Goal: Task Accomplishment & Management: Manage account settings

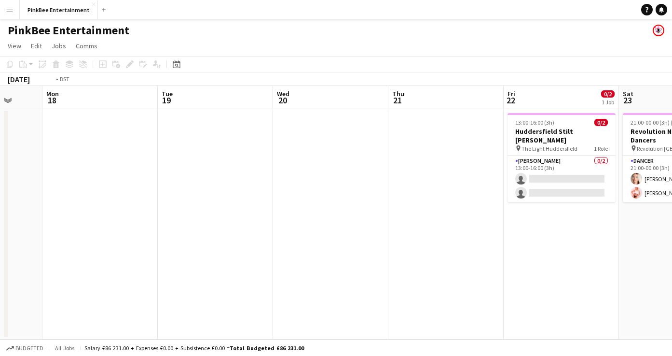
scroll to position [0, 332]
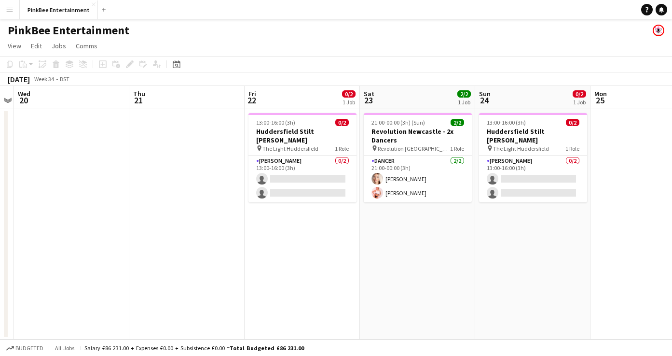
click at [315, 195] on app-date-cell "13:00-16:00 (3h) 0/2 Huddersfield Stilt [PERSON_NAME] pin The Light Huddersfiel…" at bounding box center [302, 224] width 115 height 230
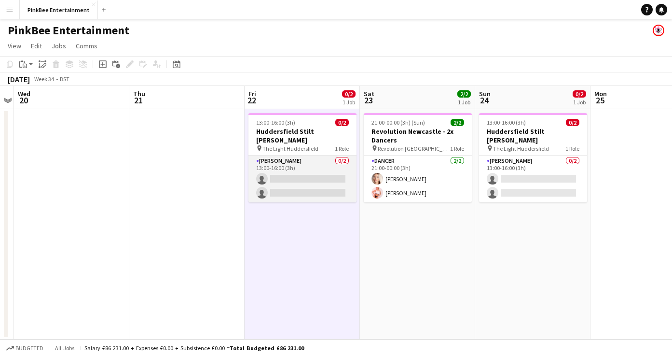
click at [305, 159] on app-card-role "Stilt [PERSON_NAME] 0/2 13:00-16:00 (3h) single-neutral-actions single-neutral-…" at bounding box center [302, 178] width 108 height 47
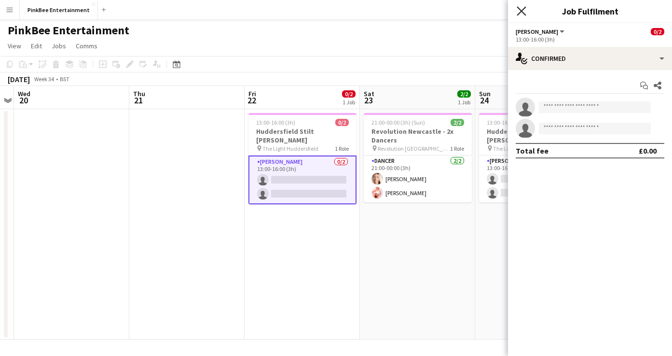
click at [521, 12] on icon "Close pop-in" at bounding box center [521, 10] width 9 height 9
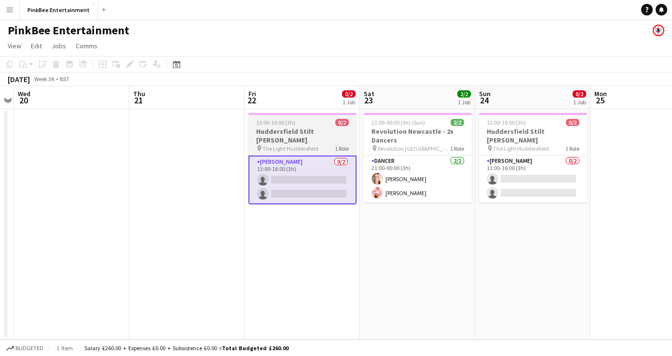
click at [276, 130] on h3 "Huddersfield Stilt [PERSON_NAME]" at bounding box center [302, 135] width 108 height 17
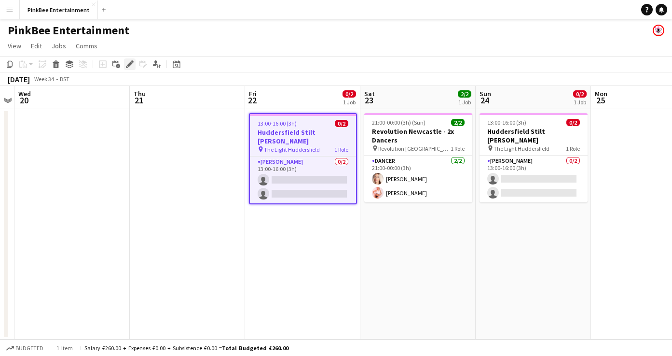
click at [129, 66] on icon at bounding box center [129, 64] width 5 height 5
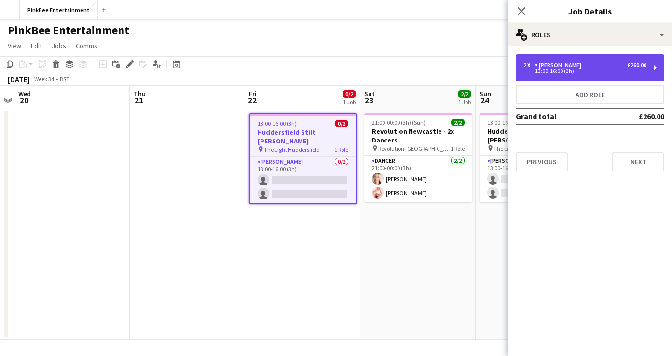
click at [549, 77] on div "2 x Stilt [PERSON_NAME] £260.00 13:00-16:00 (3h)" at bounding box center [590, 67] width 149 height 27
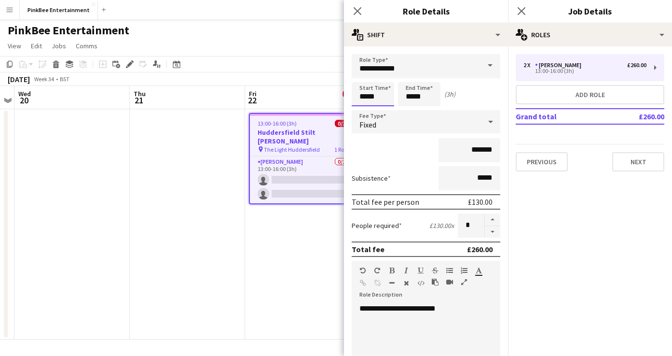
click at [363, 100] on input "*****" at bounding box center [373, 94] width 42 height 24
click at [365, 78] on div at bounding box center [363, 77] width 19 height 10
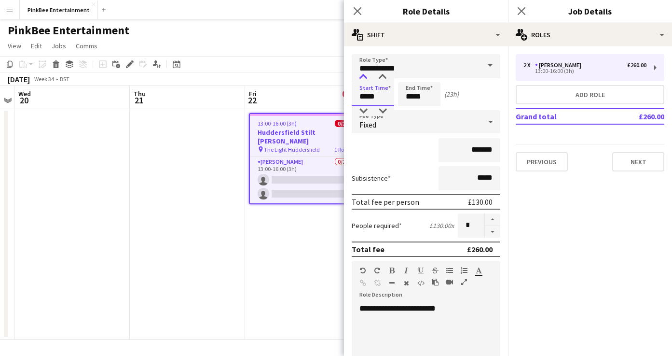
type input "*****"
click at [365, 78] on div at bounding box center [363, 77] width 19 height 10
click at [411, 97] on input "*****" at bounding box center [419, 94] width 42 height 24
click at [411, 79] on div at bounding box center [409, 77] width 19 height 10
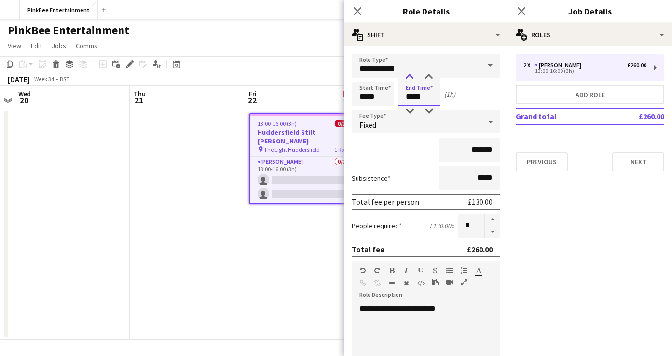
click at [411, 79] on div at bounding box center [409, 77] width 19 height 10
type input "*****"
click at [411, 79] on div at bounding box center [409, 77] width 19 height 10
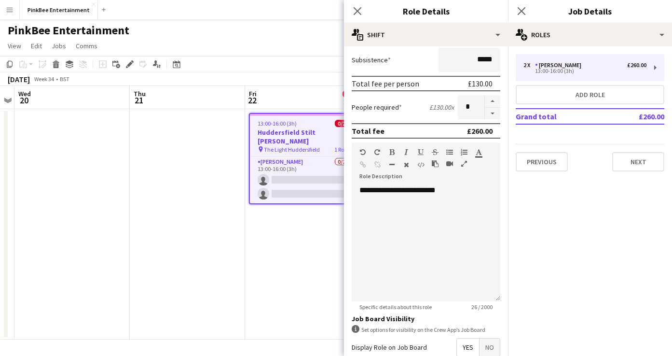
scroll to position [222, 0]
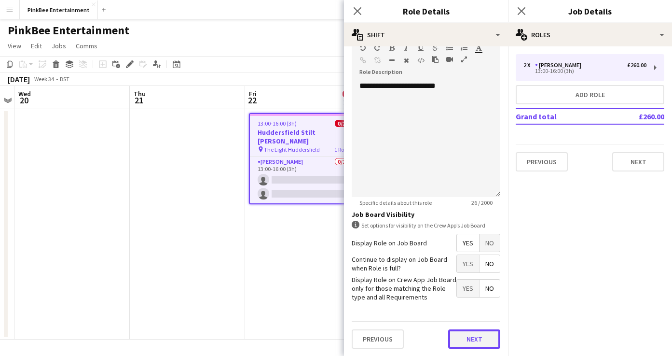
click at [480, 341] on button "Next" at bounding box center [474, 338] width 52 height 19
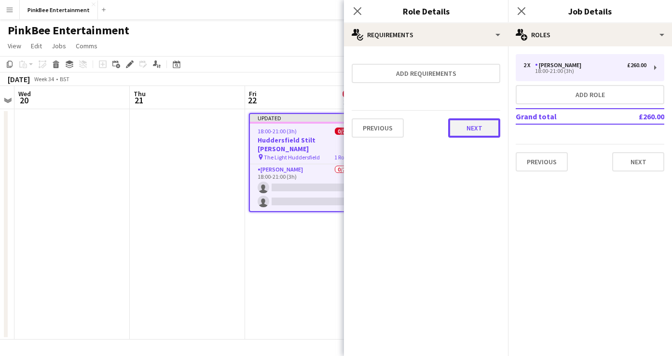
click at [478, 127] on button "Next" at bounding box center [474, 127] width 52 height 19
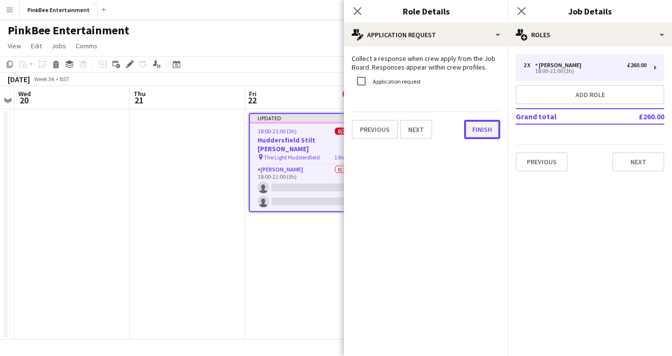
click at [486, 129] on button "Finish" at bounding box center [482, 129] width 36 height 19
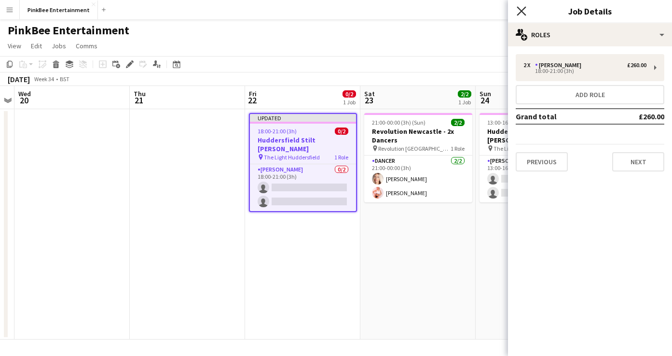
click at [519, 9] on icon at bounding box center [521, 10] width 9 height 9
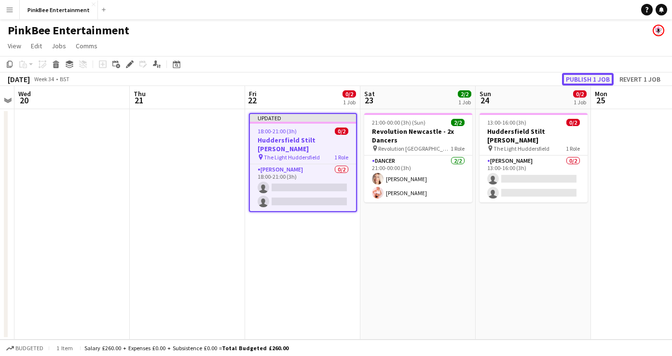
click at [591, 77] on button "Publish 1 job" at bounding box center [588, 79] width 52 height 13
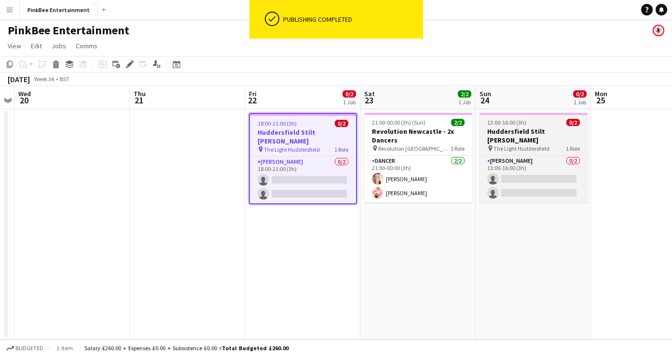
click at [531, 145] on span "The Light Huddersfield" at bounding box center [522, 148] width 56 height 7
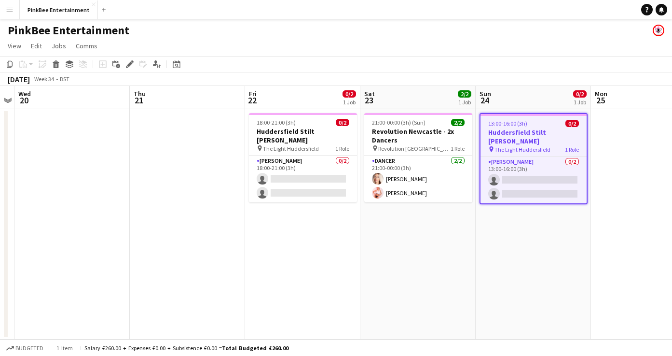
click at [424, 229] on app-date-cell "21:00-00:00 (3h) (Sun) 2/2 Revolution Newcastle - 2x Dancers pin Revolution New…" at bounding box center [417, 224] width 115 height 230
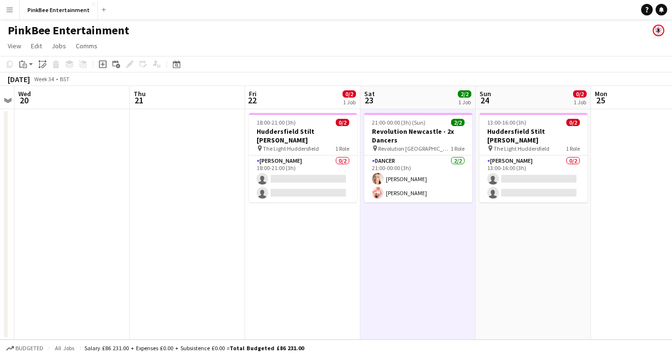
scroll to position [0, 332]
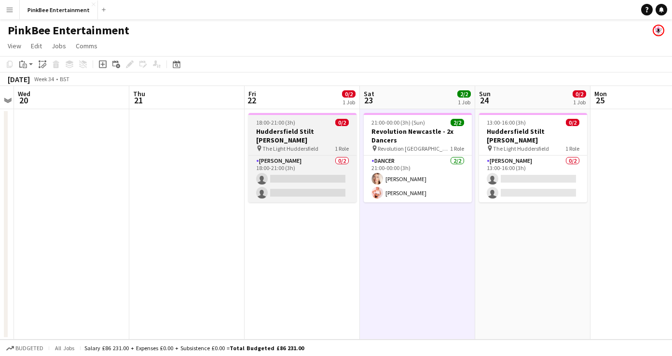
click at [318, 132] on h3 "Huddersfield Stilt [PERSON_NAME]" at bounding box center [302, 135] width 108 height 17
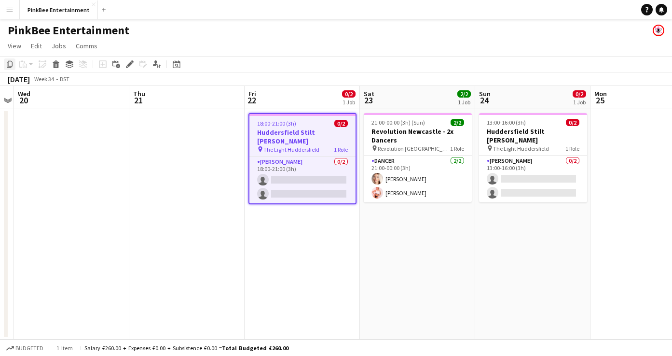
click at [10, 64] on icon "Copy" at bounding box center [10, 64] width 8 height 8
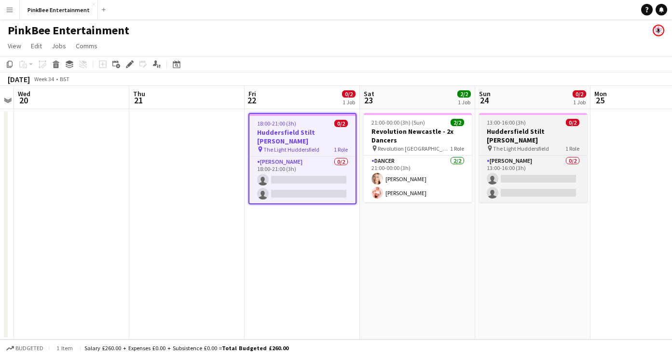
click at [497, 132] on h3 "Huddersfield Stilt [PERSON_NAME]" at bounding box center [533, 135] width 108 height 17
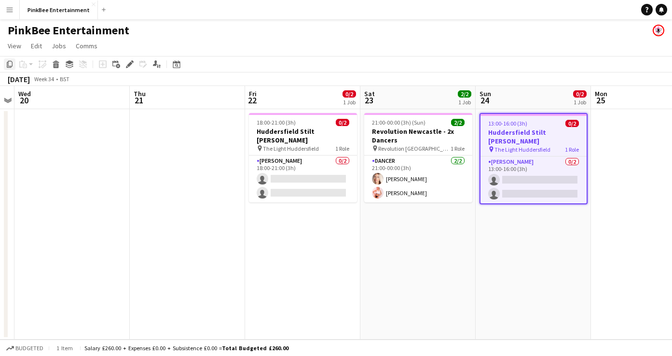
click at [8, 62] on icon at bounding box center [10, 64] width 6 height 7
click at [402, 233] on app-date-cell "21:00-00:00 (3h) (Sun) 2/2 Revolution Newcastle - 2x Dancers pin Revolution New…" at bounding box center [417, 224] width 115 height 230
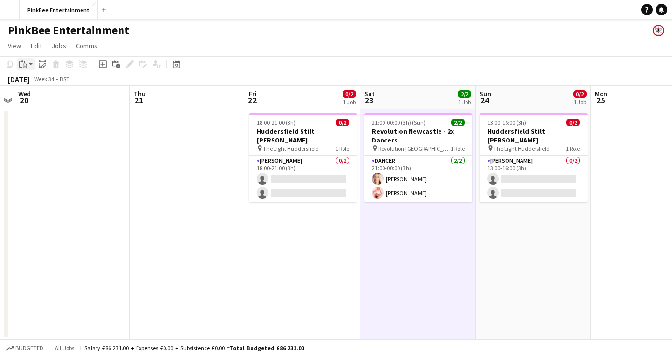
click at [23, 63] on icon "Paste" at bounding box center [23, 64] width 8 height 8
click at [50, 80] on link "Paste Command V" at bounding box center [64, 82] width 76 height 9
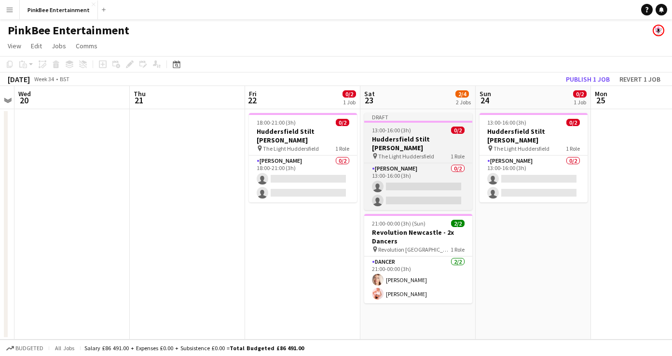
click at [409, 136] on h3 "Huddersfield Stilt [PERSON_NAME]" at bounding box center [418, 143] width 108 height 17
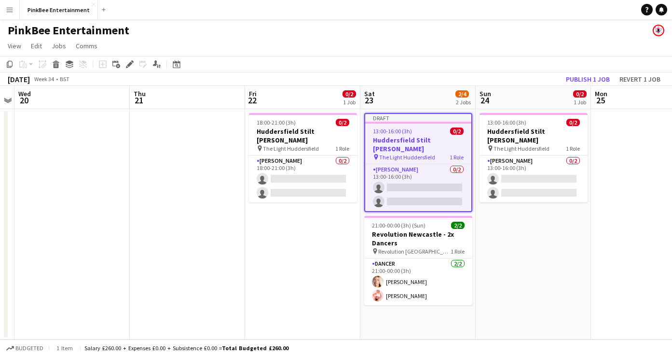
click at [409, 136] on h3 "Huddersfield Stilt [PERSON_NAME]" at bounding box center [418, 144] width 106 height 17
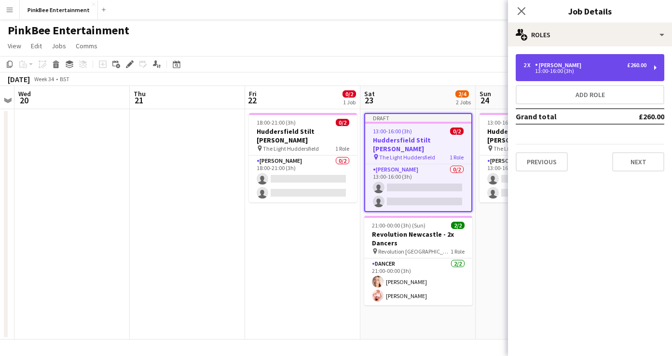
click at [554, 69] on div "13:00-16:00 (3h)" at bounding box center [584, 71] width 123 height 5
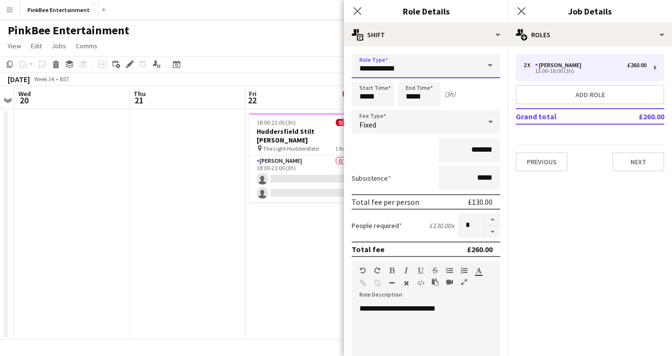
drag, startPoint x: 417, startPoint y: 68, endPoint x: 287, endPoint y: 62, distance: 130.4
click at [287, 62] on body "Menu Boards Boards Boards All jobs Status Workforce Workforce My Workforce Recr…" at bounding box center [336, 178] width 672 height 356
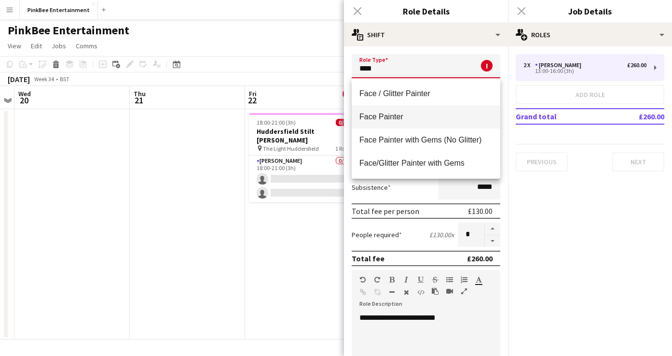
click at [397, 117] on span "Face Painter" at bounding box center [425, 116] width 133 height 9
type input "**********"
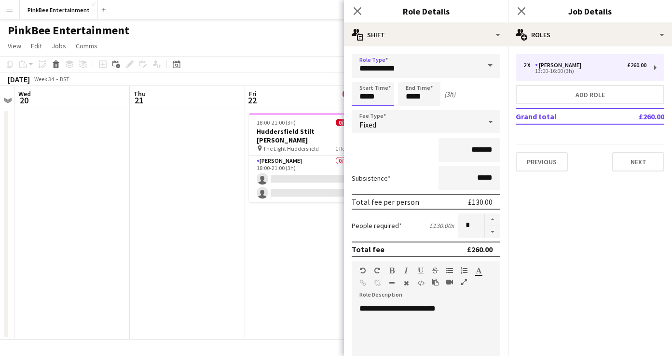
click at [363, 96] on input "*****" at bounding box center [373, 94] width 42 height 24
click at [364, 78] on div at bounding box center [363, 77] width 19 height 10
click at [412, 169] on div "Subsistence *****" at bounding box center [426, 178] width 149 height 24
click at [360, 98] on input "*****" at bounding box center [373, 94] width 42 height 24
click at [367, 114] on div at bounding box center [363, 111] width 19 height 10
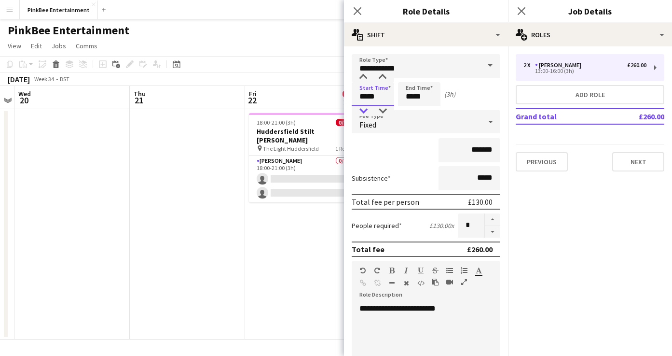
type input "*****"
click at [367, 114] on div at bounding box center [363, 111] width 19 height 10
click at [399, 156] on div "*******" at bounding box center [426, 150] width 149 height 24
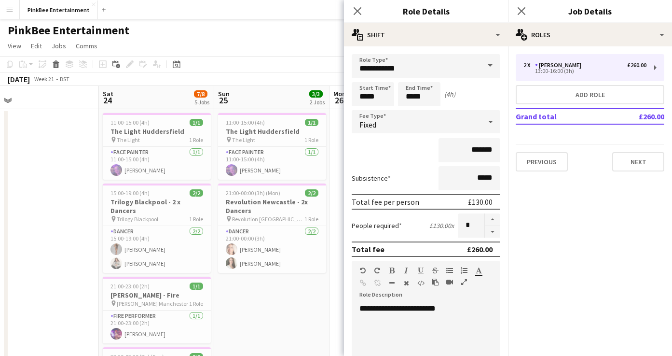
scroll to position [0, 242]
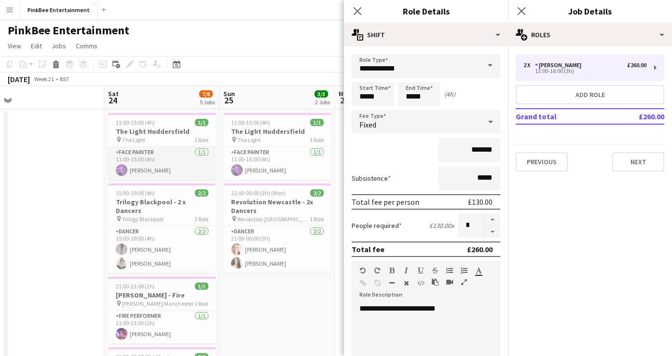
click at [155, 151] on app-card-role "Face Painter [DATE] 11:00-15:00 (4h) [PERSON_NAME]" at bounding box center [162, 163] width 108 height 33
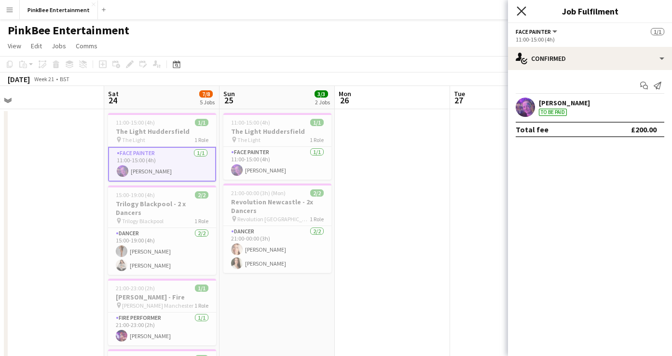
click at [518, 11] on icon "Close pop-in" at bounding box center [521, 10] width 9 height 9
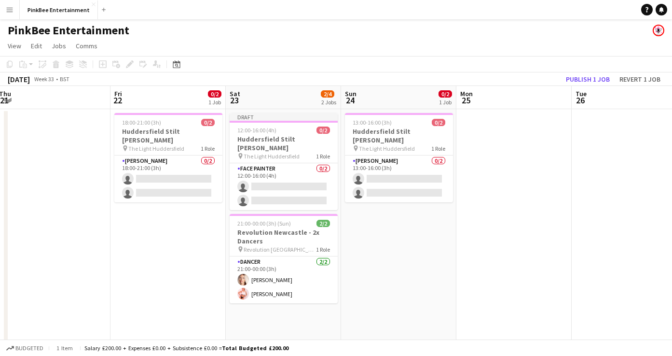
scroll to position [0, 389]
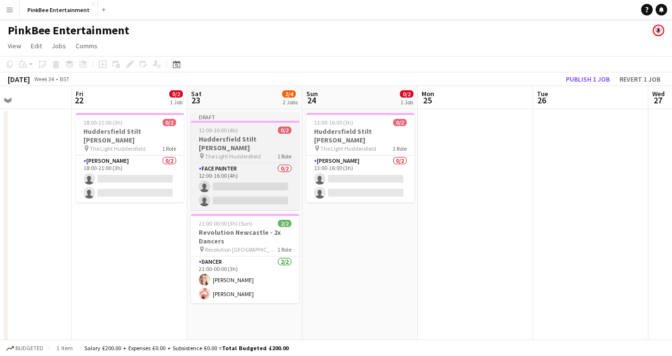
click at [255, 153] on app-job-card "Draft 12:00-16:00 (4h) 0/2 Huddersfield Stilt [PERSON_NAME] pin The Light Hudde…" at bounding box center [245, 161] width 108 height 97
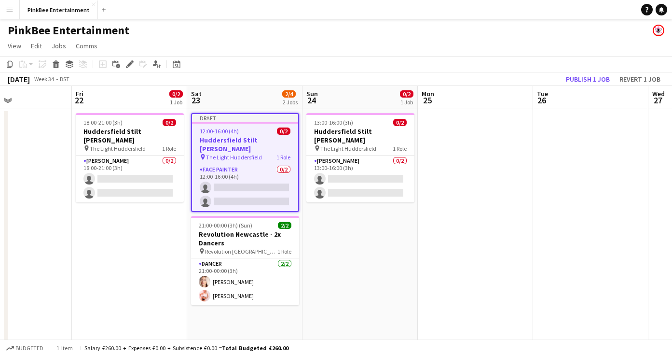
click at [262, 139] on h3 "Huddersfield Stilt [PERSON_NAME]" at bounding box center [245, 144] width 106 height 17
click at [131, 63] on icon at bounding box center [129, 64] width 5 height 5
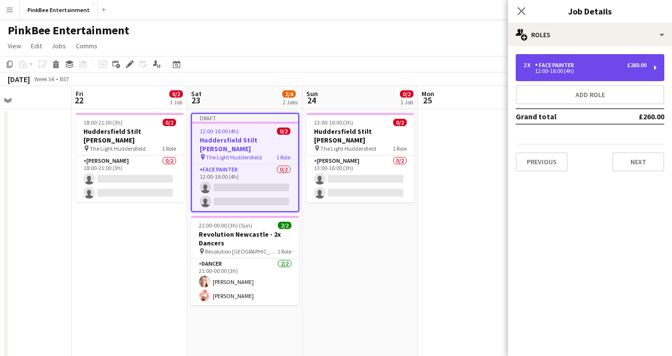
click at [571, 73] on div "12:00-16:00 (4h)" at bounding box center [584, 71] width 123 height 5
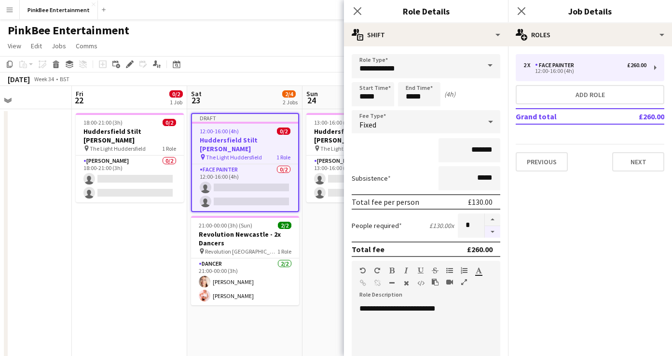
click at [494, 234] on button "button" at bounding box center [492, 232] width 15 height 12
type input "*"
click at [479, 151] on input "*******" at bounding box center [470, 150] width 62 height 24
type input "**"
type input "*******"
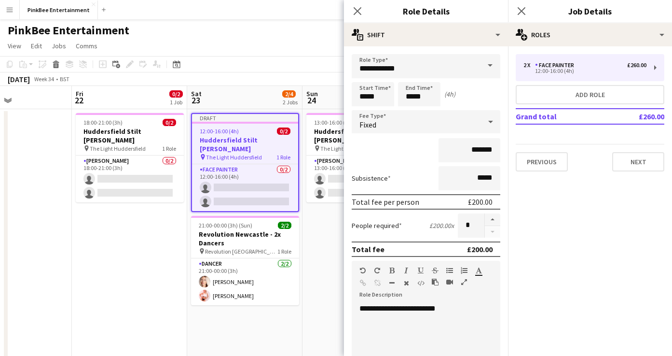
click at [525, 244] on mat-expansion-panel "pencil3 General details 2 x Face Painter £260.00 12:00-16:00 (4h) Add role Gran…" at bounding box center [590, 200] width 164 height 309
drag, startPoint x: 458, startPoint y: 310, endPoint x: 162, endPoint y: 291, distance: 296.3
click at [162, 291] on body "Menu Boards Boards Boards All jobs Status Workforce Workforce My Workforce Recr…" at bounding box center [336, 288] width 672 height 577
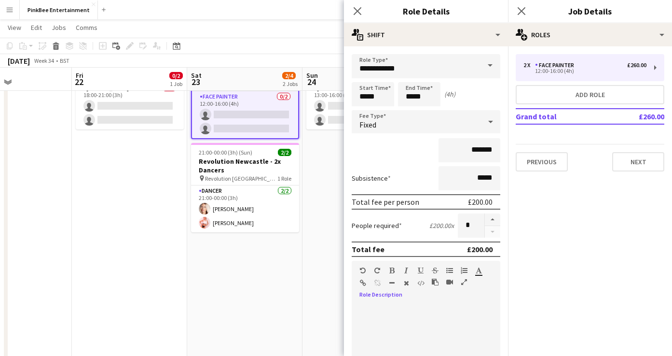
scroll to position [222, 0]
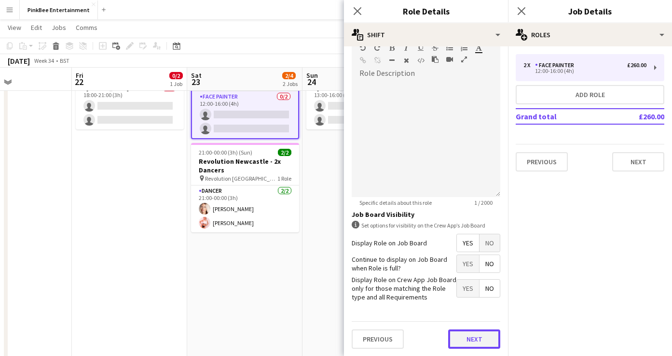
click at [474, 343] on button "Next" at bounding box center [474, 338] width 52 height 19
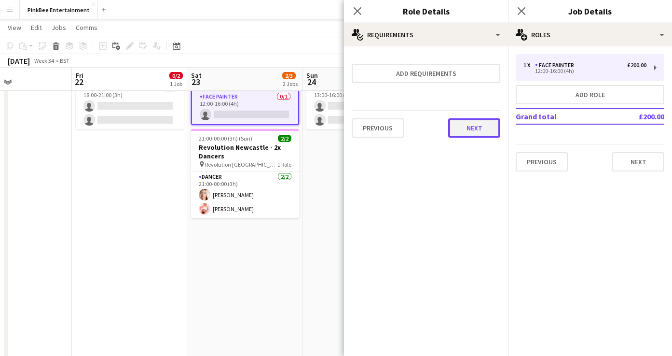
click at [478, 123] on button "Next" at bounding box center [474, 127] width 52 height 19
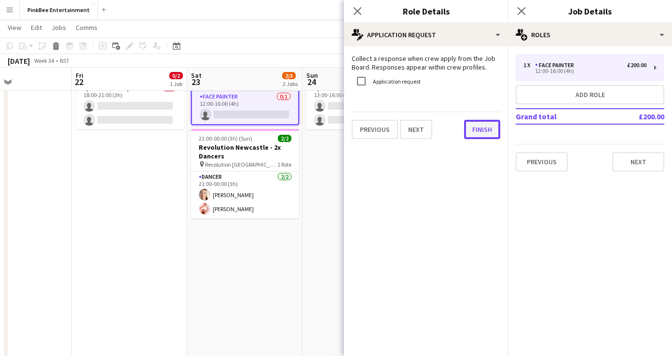
click at [487, 125] on button "Finish" at bounding box center [482, 129] width 36 height 19
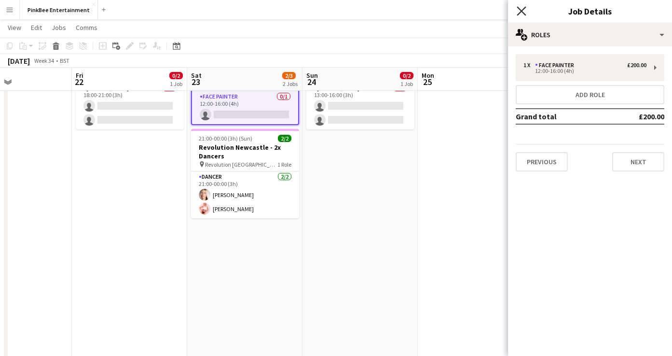
click at [524, 12] on icon "Close pop-in" at bounding box center [521, 10] width 9 height 9
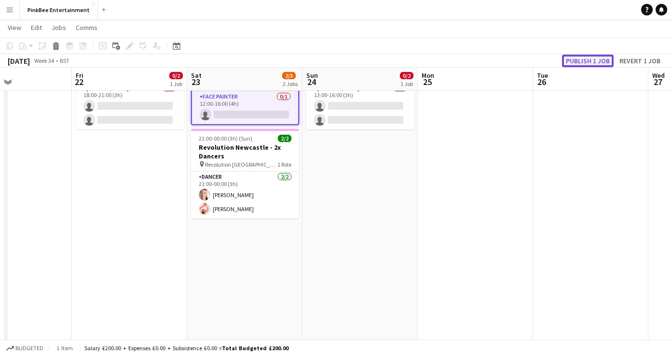
click at [590, 58] on button "Publish 1 job" at bounding box center [588, 61] width 52 height 13
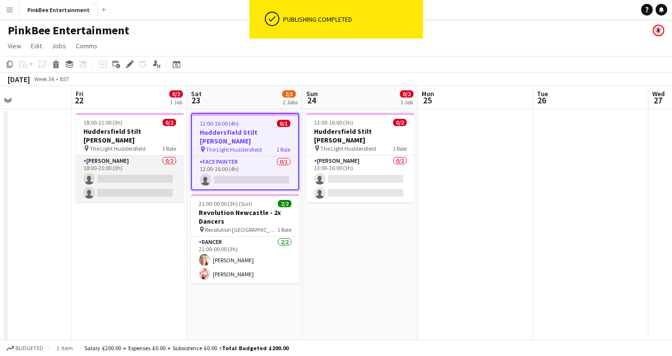
click at [141, 155] on app-card-role "Stilt [PERSON_NAME] 0/2 18:00-21:00 (3h) single-neutral-actions single-neutral-…" at bounding box center [130, 178] width 108 height 47
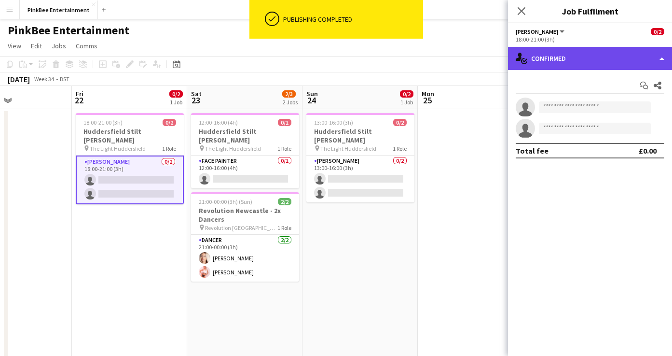
click at [625, 63] on div "single-neutral-actions-check-2 Confirmed" at bounding box center [590, 58] width 164 height 23
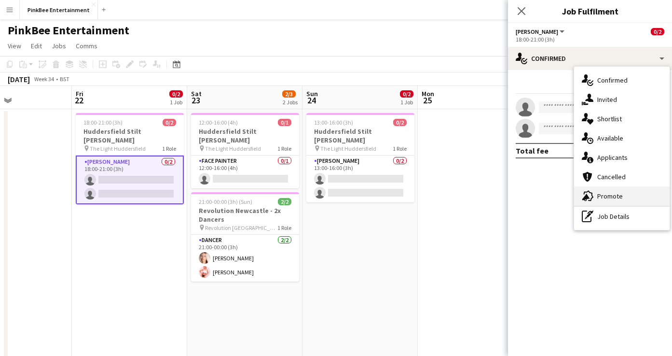
click at [630, 195] on div "advertising-megaphone Promote" at bounding box center [622, 195] width 96 height 19
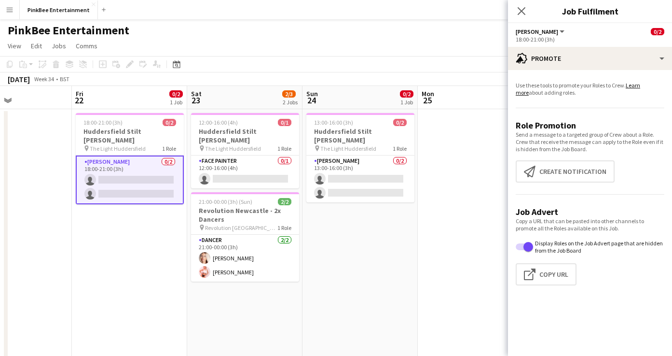
click at [519, 17] on div "Close pop-in" at bounding box center [521, 11] width 27 height 22
click at [520, 7] on icon "Close pop-in" at bounding box center [521, 10] width 9 height 9
